Goal: Complete application form: Complete application form

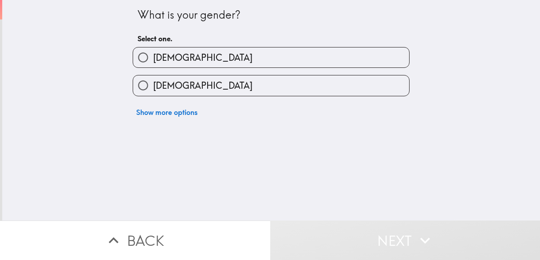
click at [234, 86] on label "[DEMOGRAPHIC_DATA]" at bounding box center [271, 85] width 276 height 20
click at [153, 86] on input "[DEMOGRAPHIC_DATA]" at bounding box center [143, 85] width 20 height 20
radio input "true"
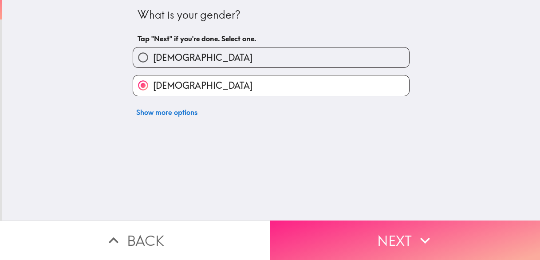
click at [338, 253] on button "Next" at bounding box center [405, 241] width 270 height 40
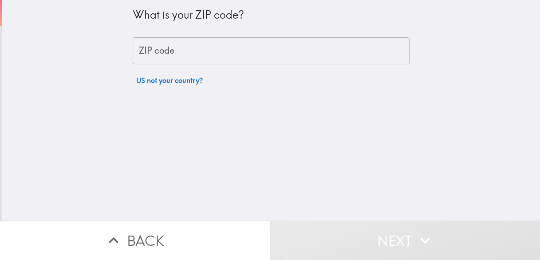
click at [202, 54] on input "ZIP code" at bounding box center [271, 51] width 277 height 28
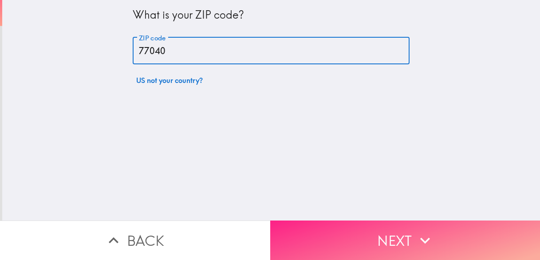
type input "77040"
click at [310, 226] on button "Next" at bounding box center [405, 241] width 270 height 40
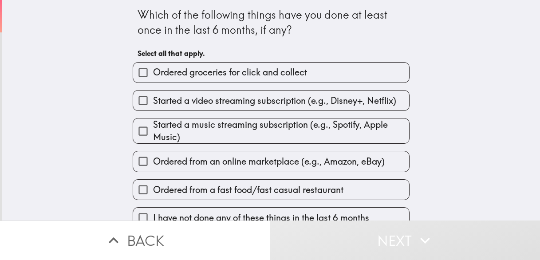
click at [197, 69] on span "Ordered groceries for click and collect" at bounding box center [230, 72] width 154 height 12
click at [153, 69] on input "Ordered groceries for click and collect" at bounding box center [143, 73] width 20 height 20
checkbox input "true"
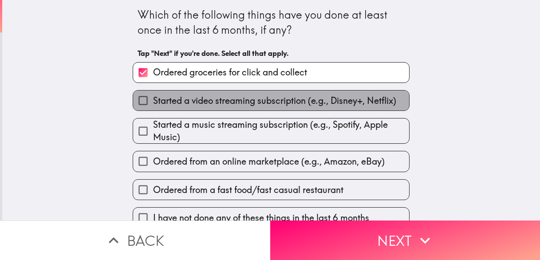
click at [193, 106] on span "Started a video streaming subscription (e.g., Disney+, Netflix)" at bounding box center [274, 101] width 243 height 12
click at [153, 106] on input "Started a video streaming subscription (e.g., Disney+, Netflix)" at bounding box center [143, 101] width 20 height 20
checkbox input "true"
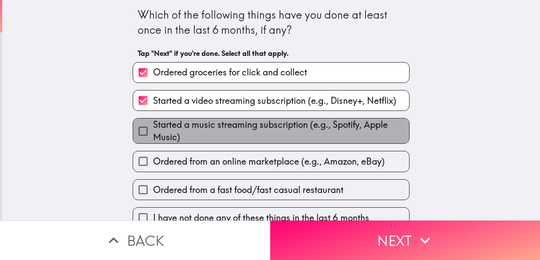
click at [190, 132] on span "Started a music streaming subscription (e.g., Spotify, Apple Music)" at bounding box center [281, 131] width 256 height 25
click at [153, 132] on input "Started a music streaming subscription (e.g., Spotify, Apple Music)" at bounding box center [143, 131] width 20 height 20
checkbox input "true"
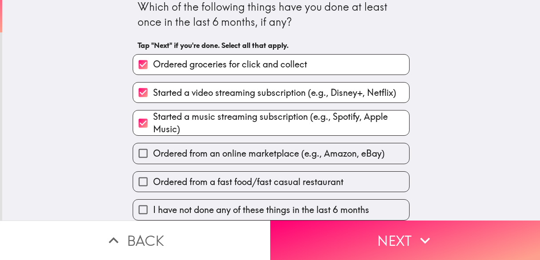
scroll to position [17, 0]
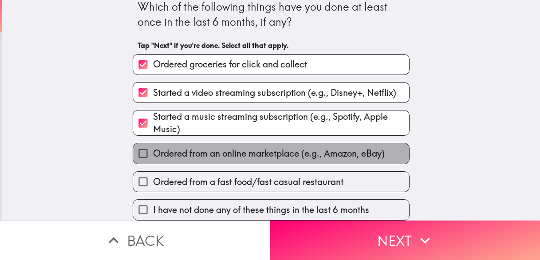
click at [190, 147] on span "Ordered from an online marketplace (e.g., Amazon, eBay)" at bounding box center [269, 153] width 232 height 12
click at [153, 143] on input "Ordered from an online marketplace (e.g., Amazon, eBay)" at bounding box center [143, 153] width 20 height 20
checkbox input "true"
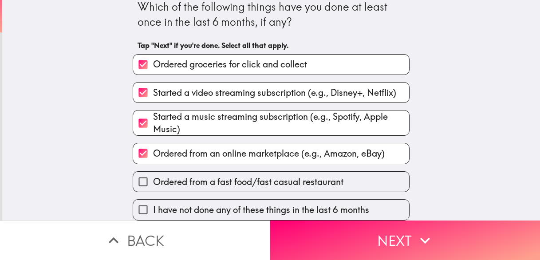
click at [187, 172] on label "Ordered from a fast food/fast casual restaurant" at bounding box center [271, 182] width 276 height 20
click at [153, 172] on input "Ordered from a fast food/fast casual restaurant" at bounding box center [143, 182] width 20 height 20
checkbox input "true"
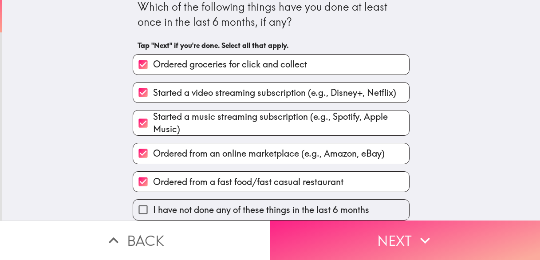
click at [329, 221] on button "Next" at bounding box center [405, 241] width 270 height 40
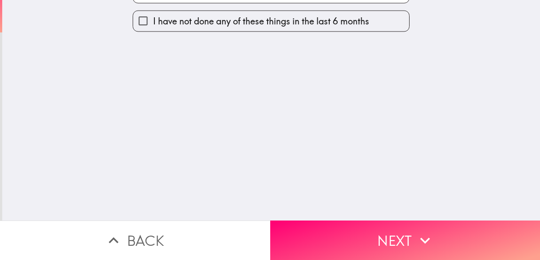
scroll to position [0, 0]
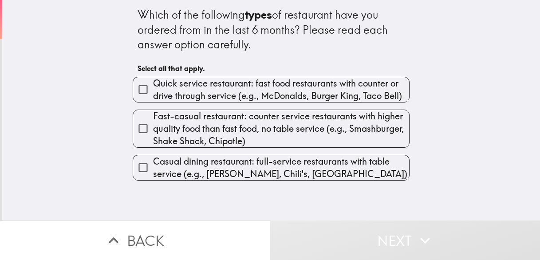
click at [163, 112] on span "Fast-casual restaurant: counter service restaurants with higher quality food th…" at bounding box center [281, 128] width 256 height 37
click at [153, 119] on input "Fast-casual restaurant: counter service restaurants with higher quality food th…" at bounding box center [143, 129] width 20 height 20
checkbox input "true"
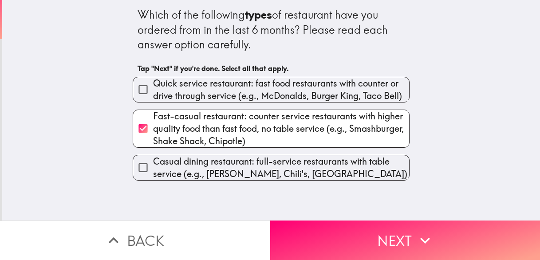
click at [163, 162] on span "Casual dining restaurant: full-service restaurants with table service (e.g., [P…" at bounding box center [281, 167] width 256 height 25
click at [153, 162] on input "Casual dining restaurant: full-service restaurants with table service (e.g., [P…" at bounding box center [143, 168] width 20 height 20
checkbox input "true"
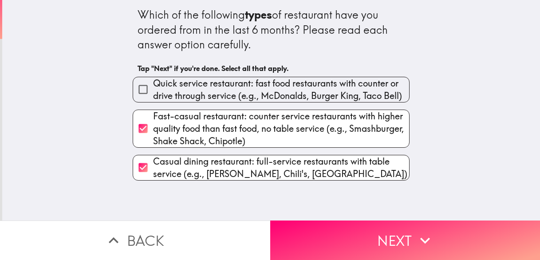
click at [175, 91] on span "Quick service restaurant: fast food restaurants with counter or drive through s…" at bounding box center [281, 89] width 256 height 25
click at [153, 91] on input "Quick service restaurant: fast food restaurants with counter or drive through s…" at bounding box center [143, 89] width 20 height 20
checkbox input "true"
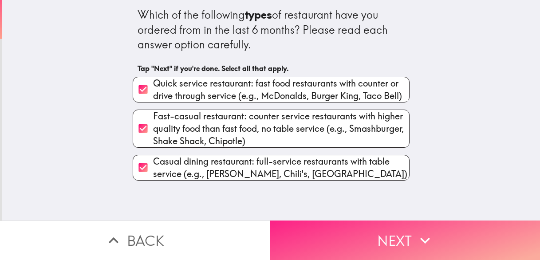
click at [352, 233] on button "Next" at bounding box center [405, 241] width 270 height 40
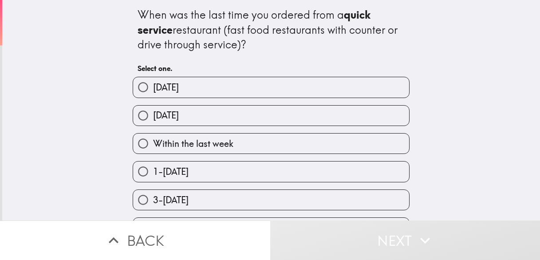
click at [153, 141] on span "Within the last week" at bounding box center [193, 144] width 80 height 12
click at [153, 141] on input "Within the last week" at bounding box center [143, 144] width 20 height 20
radio input "true"
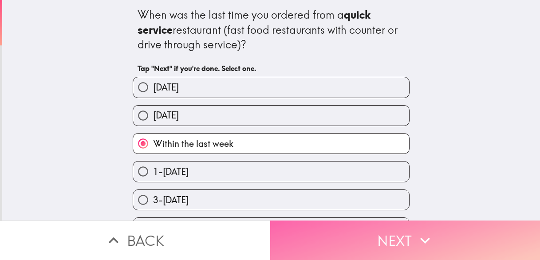
click at [313, 221] on button "Next" at bounding box center [405, 241] width 270 height 40
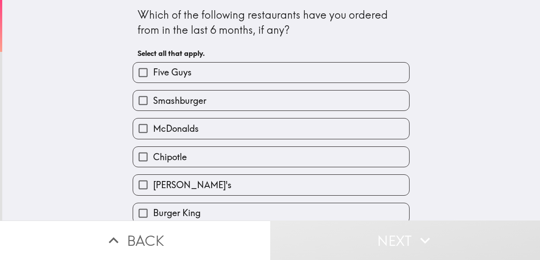
click at [183, 74] on span "Five Guys" at bounding box center [172, 72] width 39 height 12
click at [153, 74] on input "Five Guys" at bounding box center [143, 73] width 20 height 20
checkbox input "true"
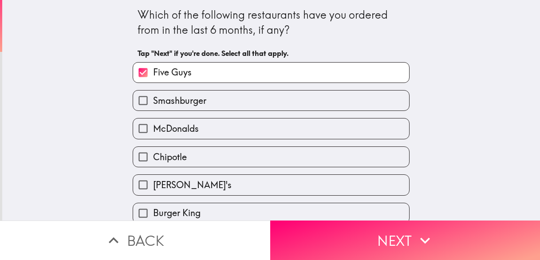
click at [188, 102] on span "Smashburger" at bounding box center [179, 101] width 53 height 12
click at [153, 102] on input "Smashburger" at bounding box center [143, 101] width 20 height 20
checkbox input "true"
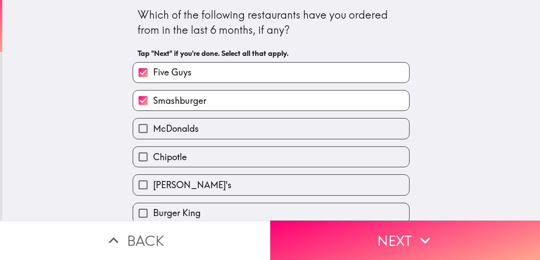
click at [179, 130] on span "McDonalds" at bounding box center [176, 129] width 46 height 12
click at [153, 130] on input "McDonalds" at bounding box center [143, 129] width 20 height 20
checkbox input "true"
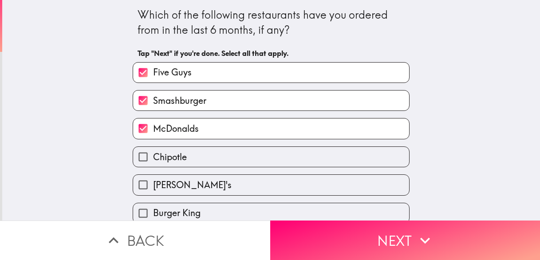
click at [177, 158] on span "Chipotle" at bounding box center [170, 157] width 34 height 12
click at [153, 158] on input "Chipotle" at bounding box center [143, 157] width 20 height 20
checkbox input "true"
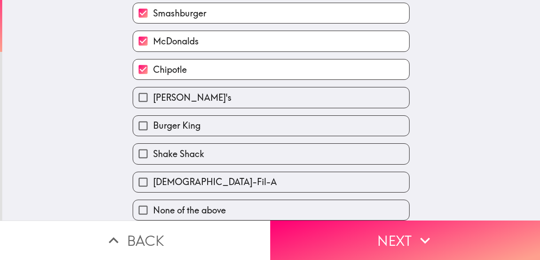
scroll to position [98, 0]
click at [166, 91] on span "[PERSON_NAME]'s" at bounding box center [192, 97] width 79 height 12
click at [153, 87] on input "[PERSON_NAME]'s" at bounding box center [143, 97] width 20 height 20
checkbox input "true"
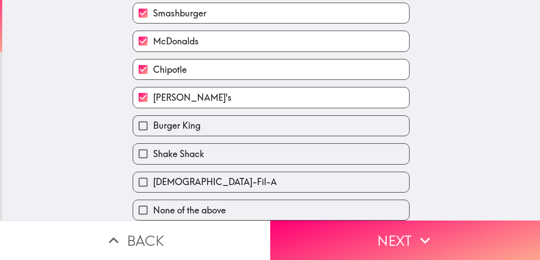
click at [167, 119] on span "Burger King" at bounding box center [177, 125] width 48 height 12
click at [153, 118] on input "Burger King" at bounding box center [143, 126] width 20 height 20
checkbox input "true"
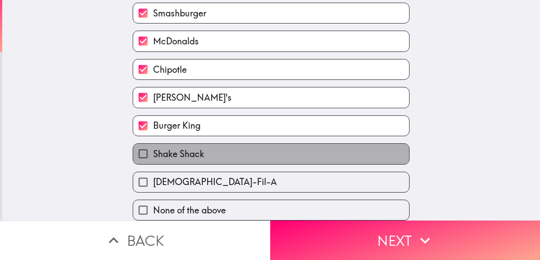
click at [167, 151] on span "Shake Shack" at bounding box center [178, 154] width 51 height 12
click at [153, 151] on input "Shake Shack" at bounding box center [143, 154] width 20 height 20
checkbox input "true"
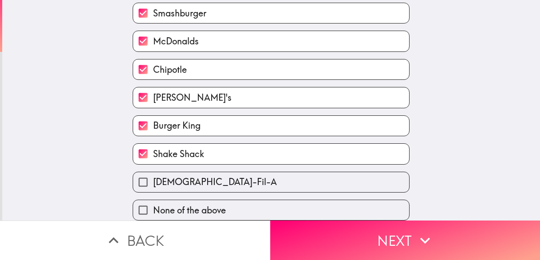
click at [161, 176] on span "[DEMOGRAPHIC_DATA]-Fil-A" at bounding box center [215, 182] width 124 height 12
click at [153, 172] on input "[DEMOGRAPHIC_DATA]-Fil-A" at bounding box center [143, 182] width 20 height 20
checkbox input "true"
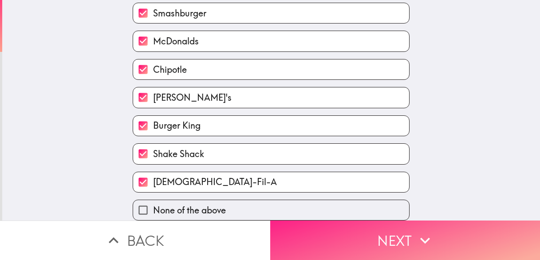
click at [362, 230] on button "Next" at bounding box center [405, 241] width 270 height 40
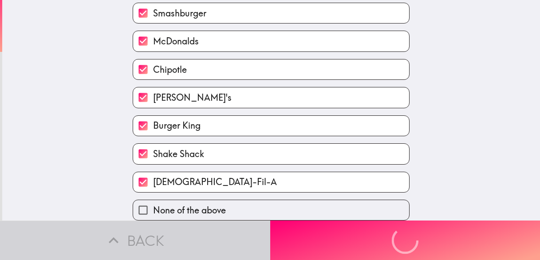
scroll to position [0, 0]
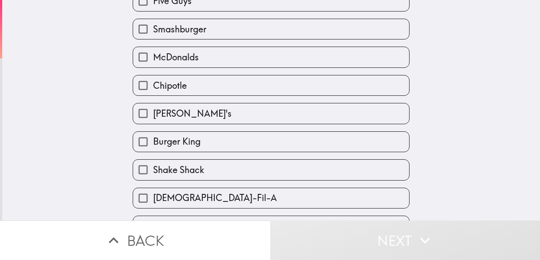
scroll to position [98, 0]
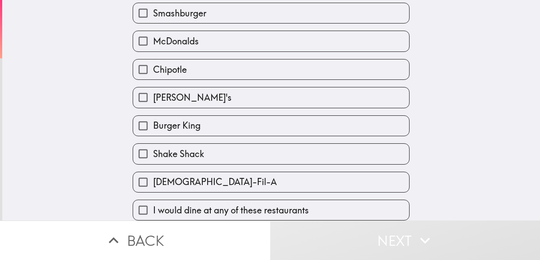
click at [198, 205] on span "I would dine at any of these restaurants" at bounding box center [231, 210] width 156 height 12
click at [153, 205] on input "I would dine at any of these restaurants" at bounding box center [143, 210] width 20 height 20
checkbox input "true"
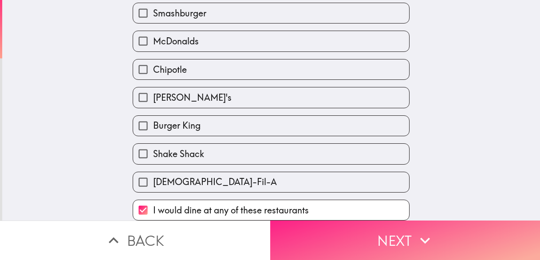
click at [344, 235] on button "Next" at bounding box center [405, 241] width 270 height 40
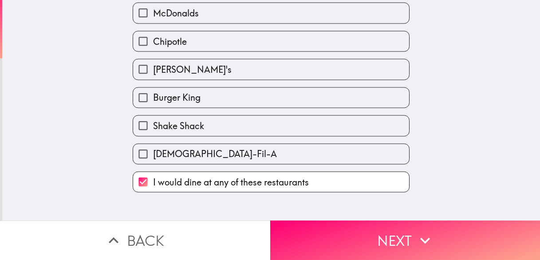
scroll to position [0, 0]
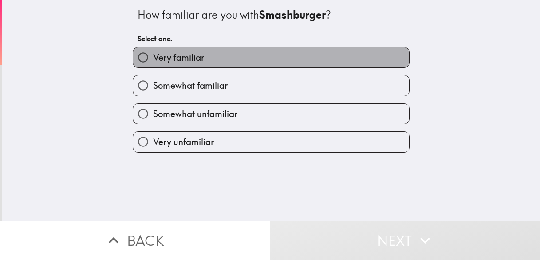
click at [152, 64] on label "Very familiar" at bounding box center [271, 58] width 276 height 20
click at [152, 64] on input "Very familiar" at bounding box center [143, 58] width 20 height 20
radio input "true"
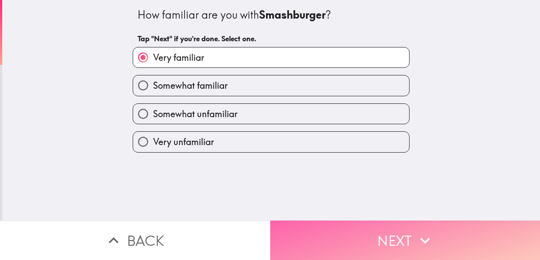
click at [322, 222] on button "Next" at bounding box center [405, 241] width 270 height 40
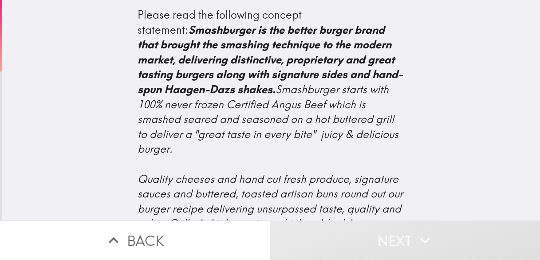
drag, startPoint x: 126, startPoint y: 36, endPoint x: 210, endPoint y: 124, distance: 121.6
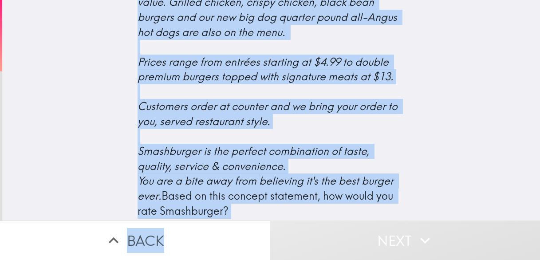
scroll to position [446, 0]
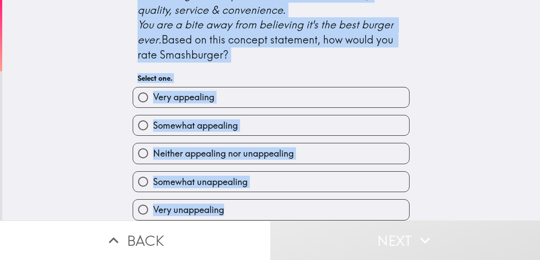
drag, startPoint x: 131, startPoint y: 44, endPoint x: 294, endPoint y: 182, distance: 213.6
click at [453, 155] on div "Please read the following concept statement: Smashburger is the better burger b…" at bounding box center [271, 110] width 538 height 221
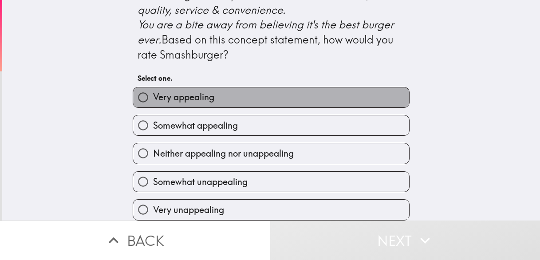
click at [191, 87] on label "Very appealing" at bounding box center [271, 97] width 276 height 20
click at [153, 87] on input "Very appealing" at bounding box center [143, 97] width 20 height 20
radio input "true"
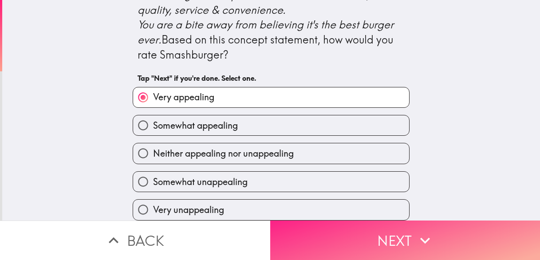
click at [352, 230] on button "Next" at bounding box center [405, 241] width 270 height 40
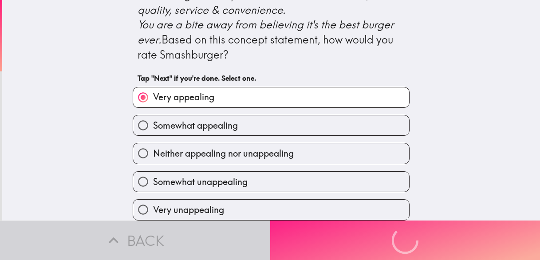
scroll to position [0, 0]
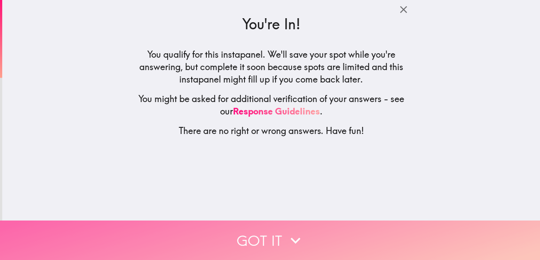
click at [244, 252] on button "Got it" at bounding box center [270, 241] width 540 height 40
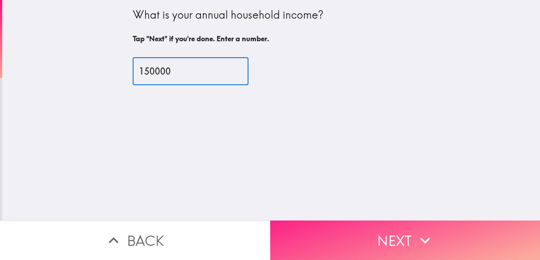
type input "150000"
click at [345, 251] on button "Next" at bounding box center [405, 241] width 270 height 40
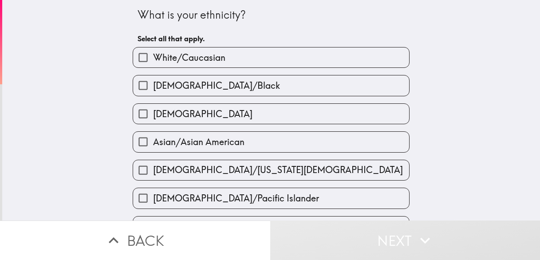
click at [175, 45] on div "White/Caucasian" at bounding box center [268, 54] width 284 height 28
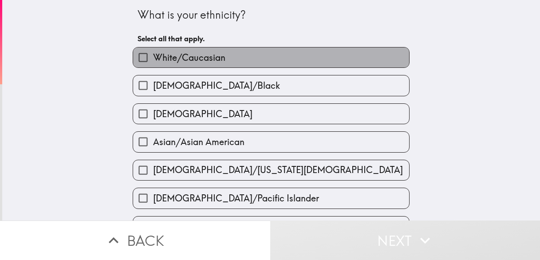
click at [179, 53] on span "White/Caucasian" at bounding box center [189, 58] width 72 height 12
click at [153, 53] on input "White/Caucasian" at bounding box center [143, 58] width 20 height 20
checkbox input "true"
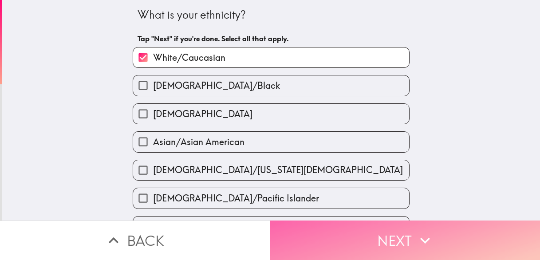
click at [356, 236] on button "Next" at bounding box center [405, 241] width 270 height 40
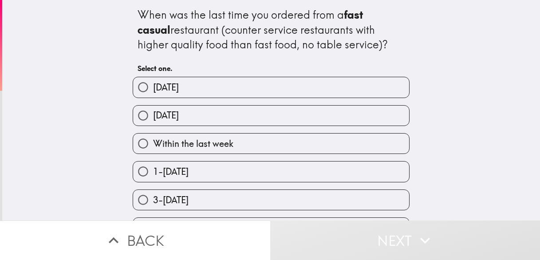
scroll to position [84, 0]
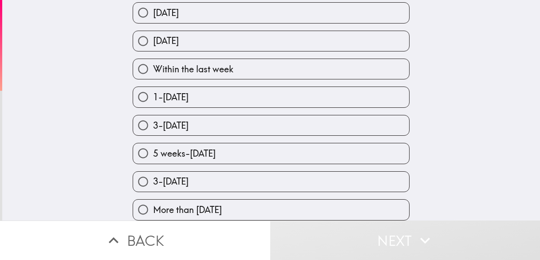
drag, startPoint x: 126, startPoint y: 13, endPoint x: 291, endPoint y: 188, distance: 240.3
click at [301, 208] on div "When was the last time you ordered from a fast casual restaurant (counter servi…" at bounding box center [271, 72] width 284 height 295
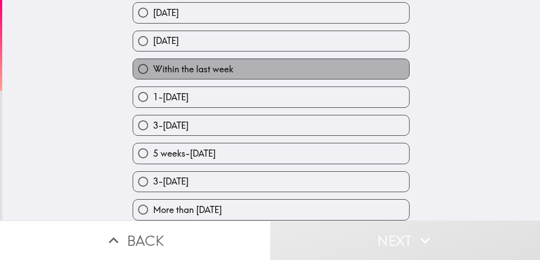
click at [246, 61] on label "Within the last week" at bounding box center [271, 69] width 276 height 20
click at [153, 61] on input "Within the last week" at bounding box center [143, 69] width 20 height 20
radio input "true"
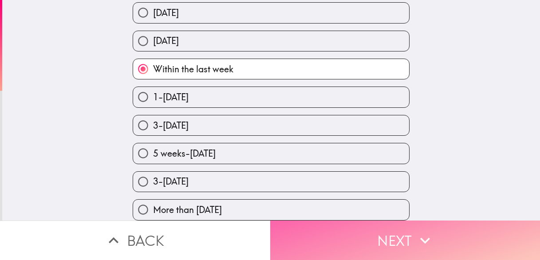
click at [400, 232] on button "Next" at bounding box center [405, 241] width 270 height 40
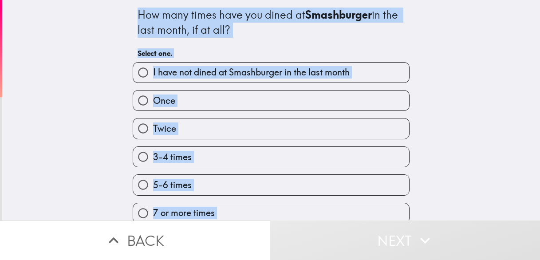
scroll to position [12, 0]
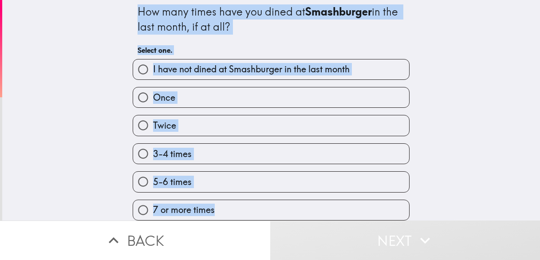
drag, startPoint x: 130, startPoint y: 20, endPoint x: 201, endPoint y: 176, distance: 171.1
click at [269, 212] on div "How many times have you dined at Smashburger in the last month, if at all? Sele…" at bounding box center [271, 109] width 284 height 224
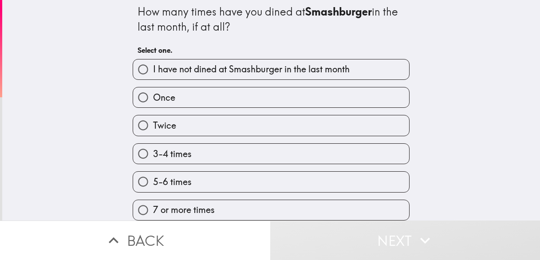
drag, startPoint x: 490, startPoint y: 160, endPoint x: 477, endPoint y: 158, distance: 13.1
click at [490, 159] on div "How many times have you dined at Smashburger in the last month, if at all? Sele…" at bounding box center [271, 107] width 538 height 221
click at [205, 144] on label "3-4 times" at bounding box center [271, 154] width 276 height 20
click at [153, 144] on input "3-4 times" at bounding box center [143, 154] width 20 height 20
radio input "true"
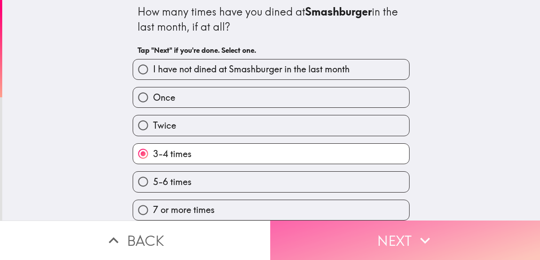
click at [326, 241] on button "Next" at bounding box center [405, 241] width 270 height 40
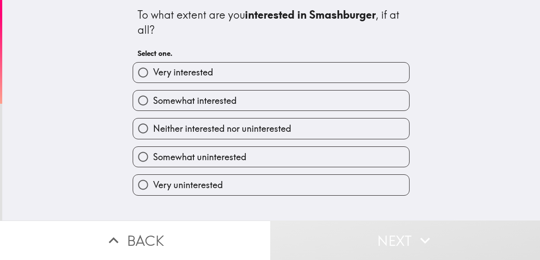
click at [153, 78] on span "Very interested" at bounding box center [183, 72] width 60 height 12
click at [152, 78] on input "Very interested" at bounding box center [143, 73] width 20 height 20
radio input "true"
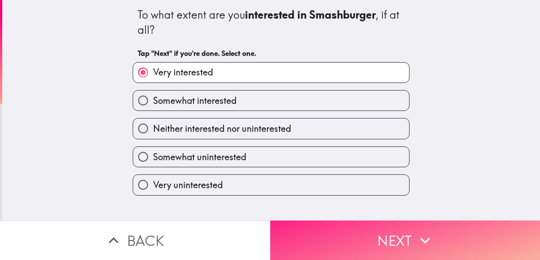
click at [332, 243] on button "Next" at bounding box center [405, 241] width 270 height 40
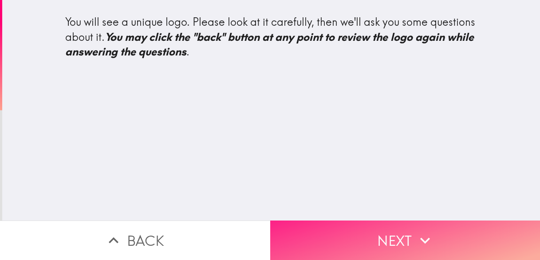
click at [358, 225] on button "Next" at bounding box center [405, 241] width 270 height 40
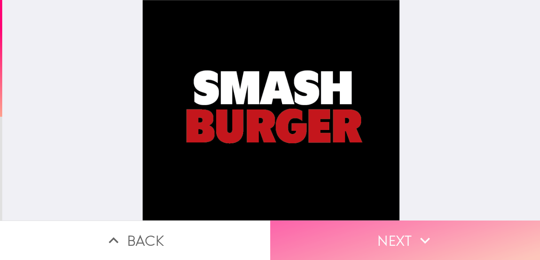
click at [331, 225] on button "Next" at bounding box center [405, 241] width 270 height 40
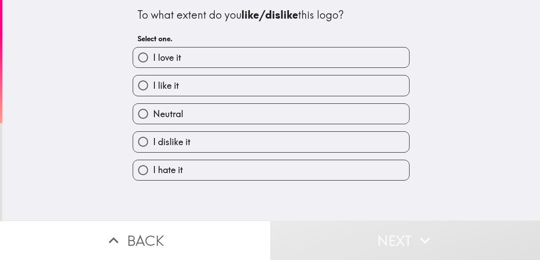
click at [187, 61] on label "I love it" at bounding box center [271, 58] width 276 height 20
click at [153, 61] on input "I love it" at bounding box center [143, 58] width 20 height 20
radio input "true"
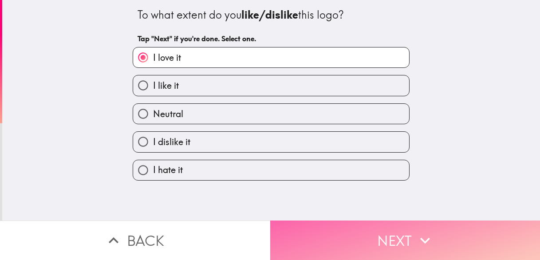
click at [326, 221] on button "Next" at bounding box center [405, 241] width 270 height 40
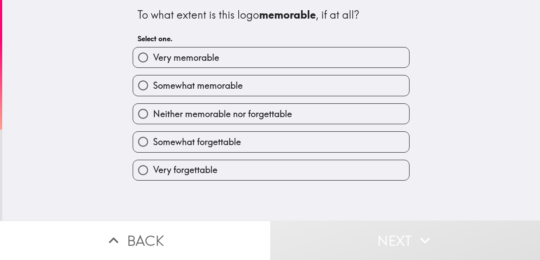
click at [186, 54] on span "Very memorable" at bounding box center [186, 58] width 66 height 12
click at [153, 54] on input "Very memorable" at bounding box center [143, 58] width 20 height 20
radio input "true"
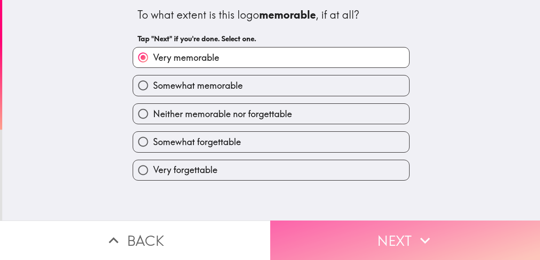
click at [332, 226] on button "Next" at bounding box center [405, 241] width 270 height 40
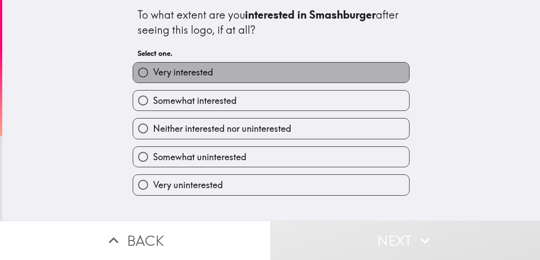
click at [175, 73] on span "Very interested" at bounding box center [183, 72] width 60 height 12
click at [153, 73] on input "Very interested" at bounding box center [143, 73] width 20 height 20
radio input "true"
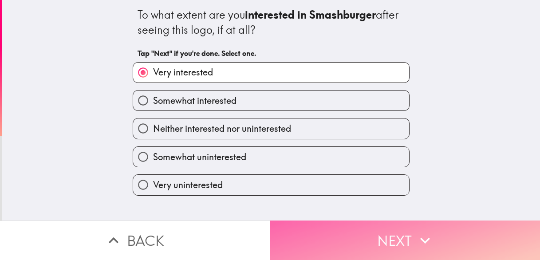
click at [345, 244] on button "Next" at bounding box center [405, 241] width 270 height 40
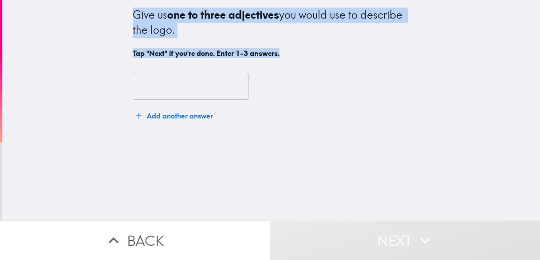
drag, startPoint x: 121, startPoint y: 16, endPoint x: 289, endPoint y: 53, distance: 171.9
click at [289, 53] on div "Give us one to three adjectives you would use to describe the logo. Tap "Next" …" at bounding box center [271, 110] width 538 height 221
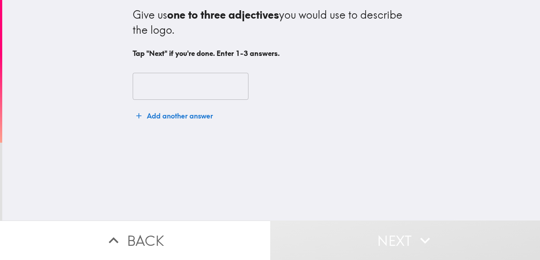
click at [175, 81] on input "text" at bounding box center [191, 87] width 116 height 28
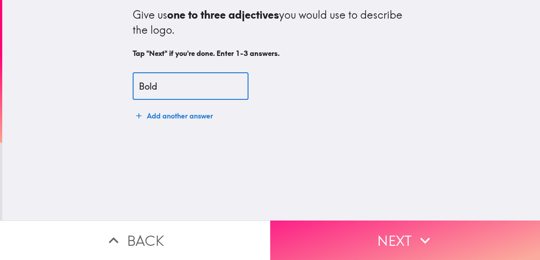
type input "Bold"
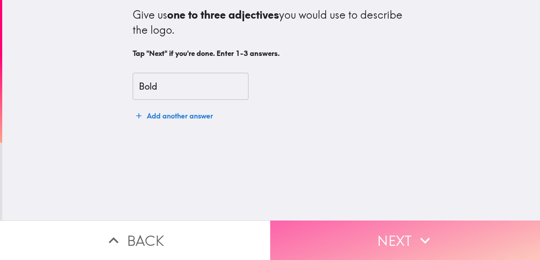
click at [313, 232] on button "Next" at bounding box center [405, 241] width 270 height 40
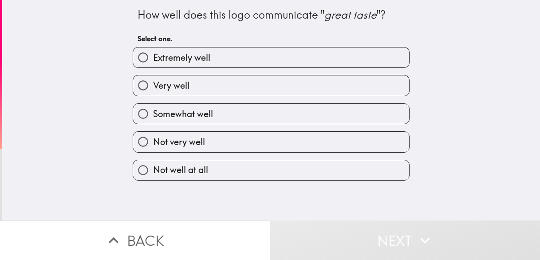
click at [188, 62] on span "Extremely well" at bounding box center [181, 58] width 57 height 12
click at [153, 62] on input "Extremely well" at bounding box center [143, 58] width 20 height 20
radio input "true"
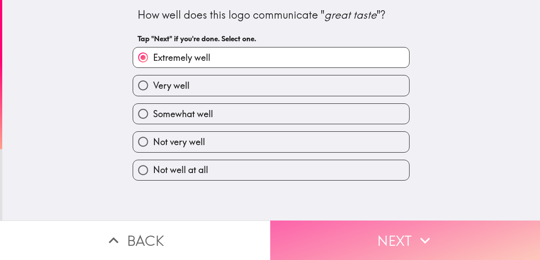
click at [349, 237] on button "Next" at bounding box center [405, 241] width 270 height 40
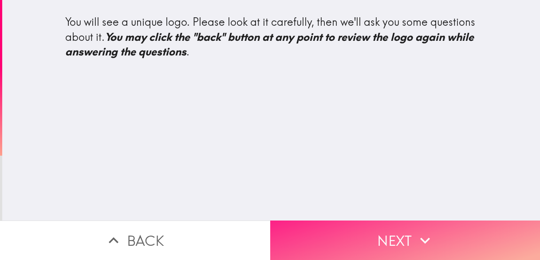
click at [339, 228] on button "Next" at bounding box center [405, 241] width 270 height 40
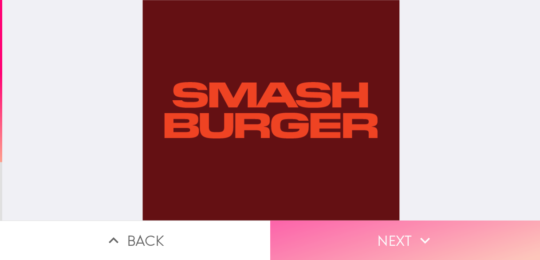
click at [382, 228] on button "Next" at bounding box center [405, 241] width 270 height 40
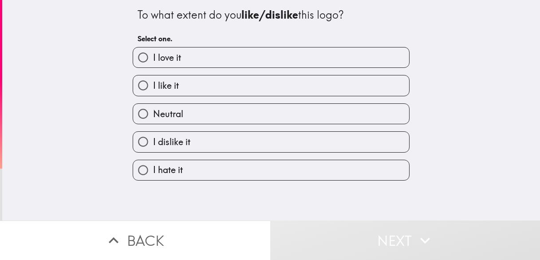
click at [207, 86] on label "I like it" at bounding box center [271, 85] width 276 height 20
click at [153, 86] on input "I like it" at bounding box center [143, 85] width 20 height 20
radio input "true"
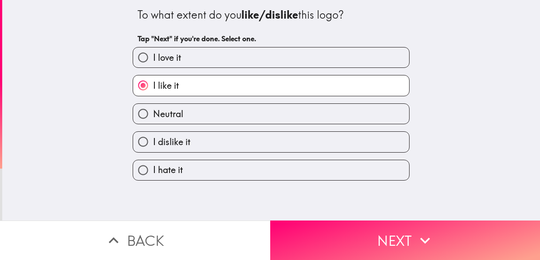
click at [238, 115] on label "Neutral" at bounding box center [271, 114] width 276 height 20
click at [153, 115] on input "Neutral" at bounding box center [143, 114] width 20 height 20
radio input "true"
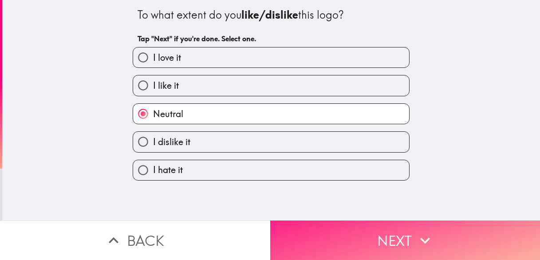
click at [327, 245] on button "Next" at bounding box center [405, 241] width 270 height 40
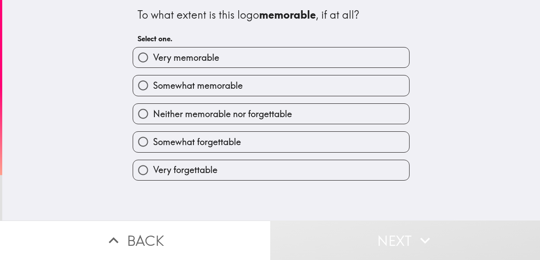
click at [182, 90] on span "Somewhat memorable" at bounding box center [198, 85] width 90 height 12
click at [153, 90] on input "Somewhat memorable" at bounding box center [143, 85] width 20 height 20
radio input "true"
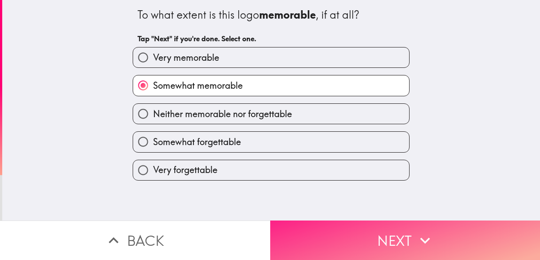
click at [328, 226] on button "Next" at bounding box center [405, 241] width 270 height 40
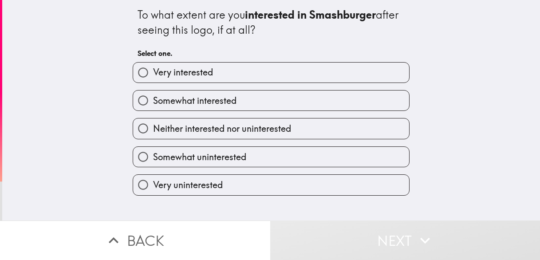
click at [190, 153] on span "Somewhat uninterested" at bounding box center [199, 157] width 93 height 12
click at [153, 153] on input "Somewhat uninterested" at bounding box center [143, 157] width 20 height 20
radio input "true"
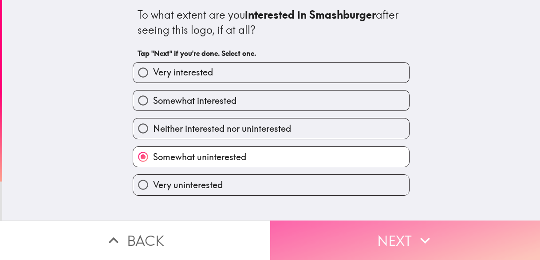
click at [292, 224] on button "Next" at bounding box center [405, 241] width 270 height 40
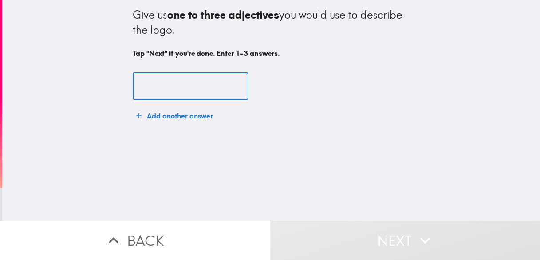
click at [169, 84] on input "text" at bounding box center [191, 87] width 116 height 28
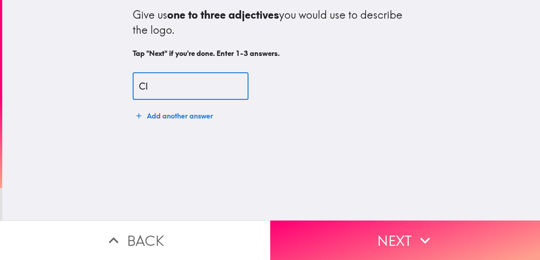
type input "C"
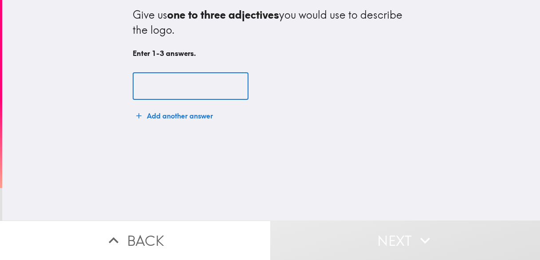
type input "d"
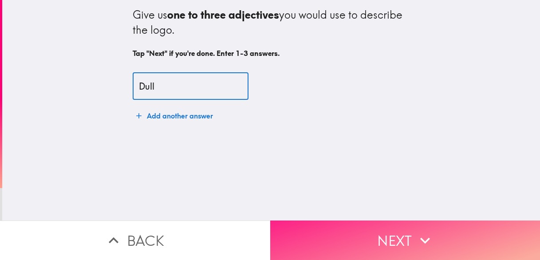
type input "Dull"
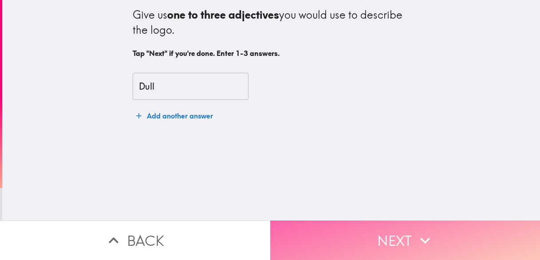
click at [315, 233] on button "Next" at bounding box center [405, 241] width 270 height 40
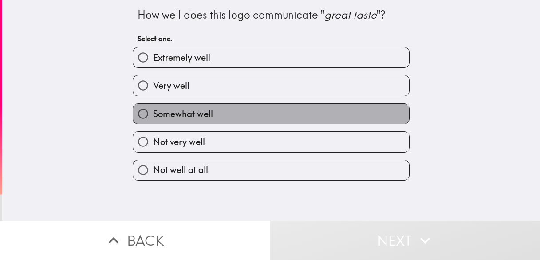
click at [214, 109] on label "Somewhat well" at bounding box center [271, 114] width 276 height 20
click at [153, 109] on input "Somewhat well" at bounding box center [143, 114] width 20 height 20
radio input "true"
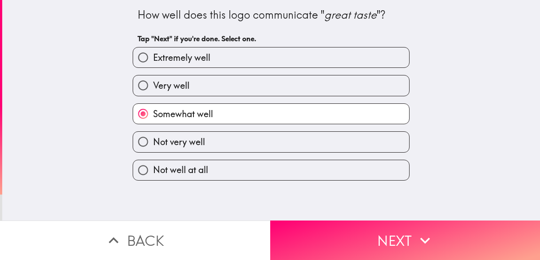
click at [243, 142] on label "Not very well" at bounding box center [271, 142] width 276 height 20
click at [153, 142] on input "Not very well" at bounding box center [143, 142] width 20 height 20
radio input "true"
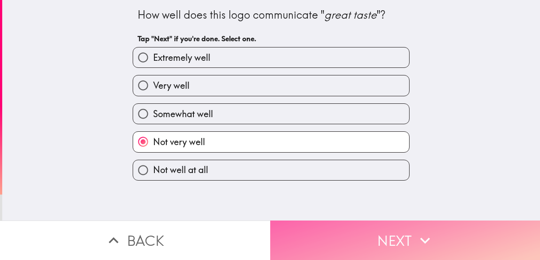
click at [325, 233] on button "Next" at bounding box center [405, 241] width 270 height 40
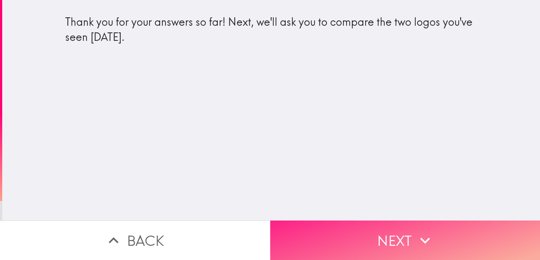
click at [365, 234] on button "Next" at bounding box center [405, 241] width 270 height 40
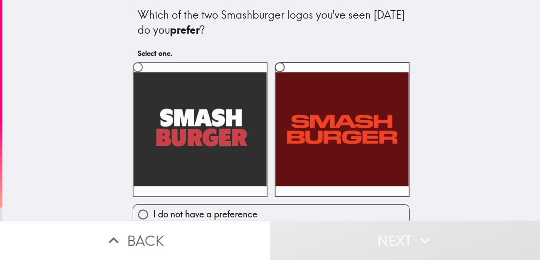
scroll to position [12, 0]
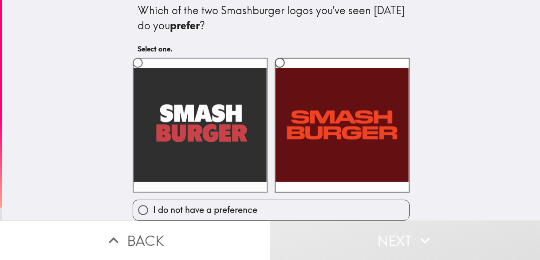
click at [192, 116] on label at bounding box center [200, 125] width 135 height 135
click at [148, 73] on input "radio" at bounding box center [138, 63] width 20 height 20
radio input "true"
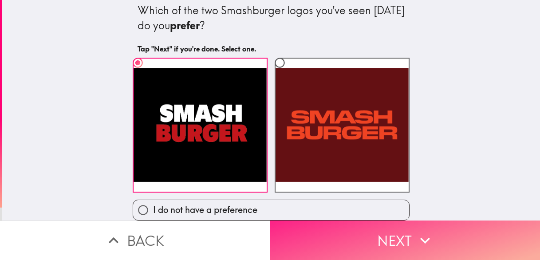
click at [325, 242] on button "Next" at bounding box center [405, 241] width 270 height 40
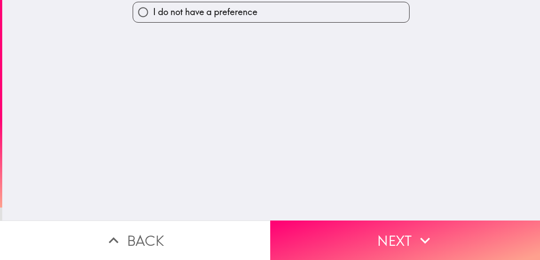
scroll to position [0, 0]
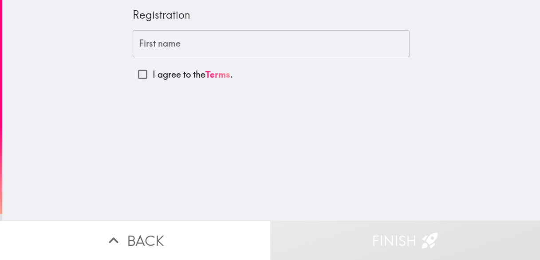
click at [159, 42] on input "First name" at bounding box center [271, 44] width 277 height 28
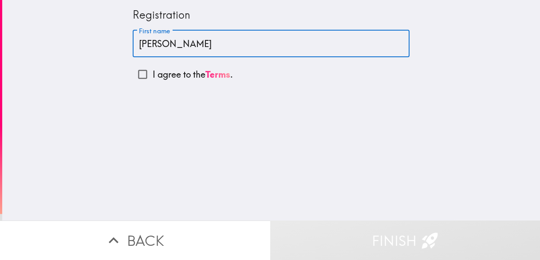
type input "[PERSON_NAME]"
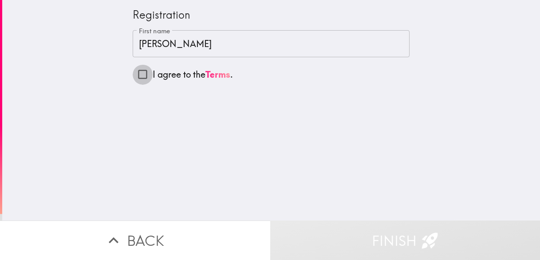
click at [139, 74] on input "I agree to the Terms ." at bounding box center [143, 74] width 20 height 20
checkbox input "true"
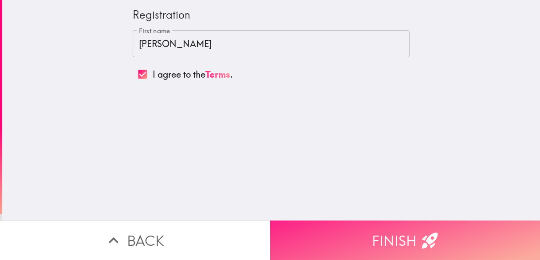
click at [365, 240] on button "Finish" at bounding box center [405, 241] width 270 height 40
